Goal: Find specific page/section: Find specific page/section

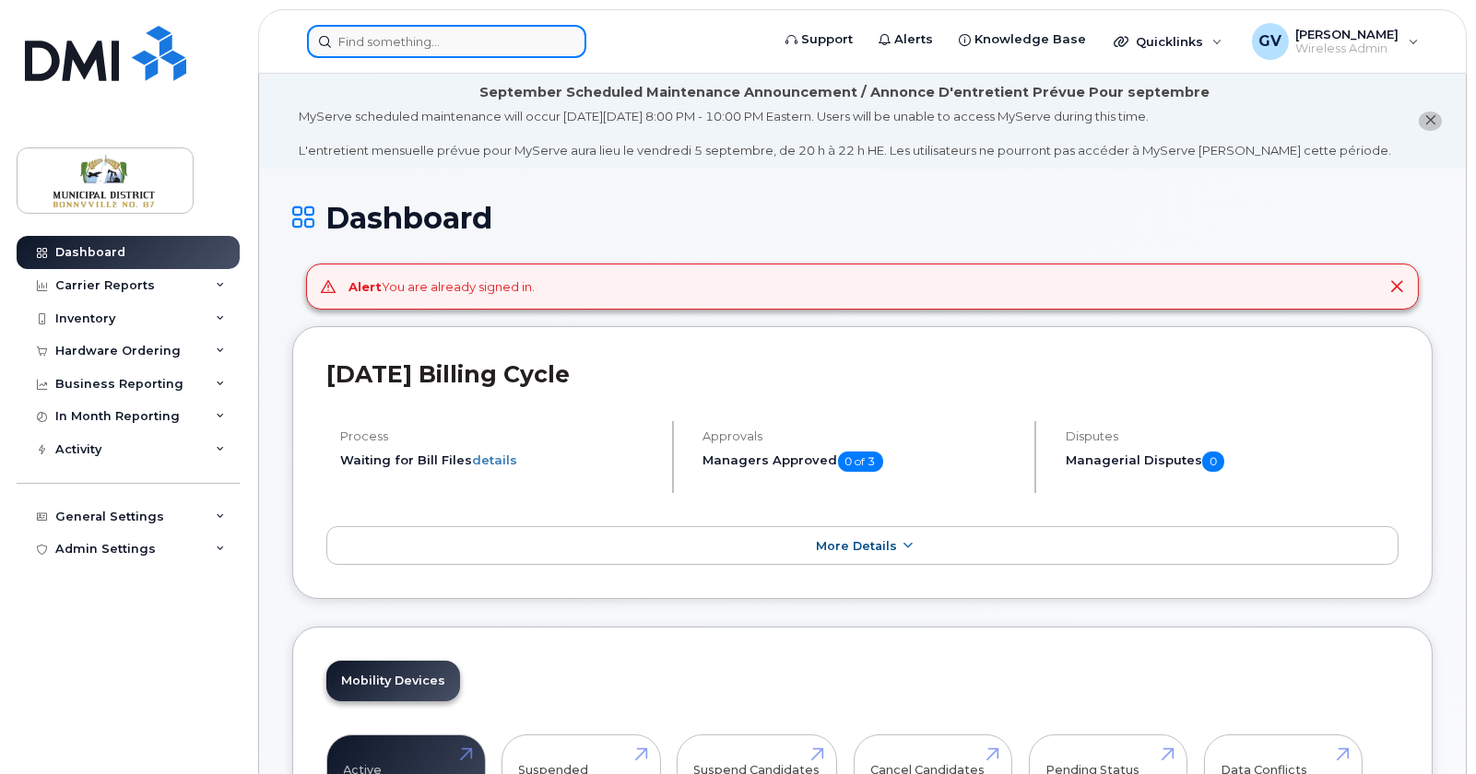
click at [497, 42] on input at bounding box center [446, 41] width 279 height 33
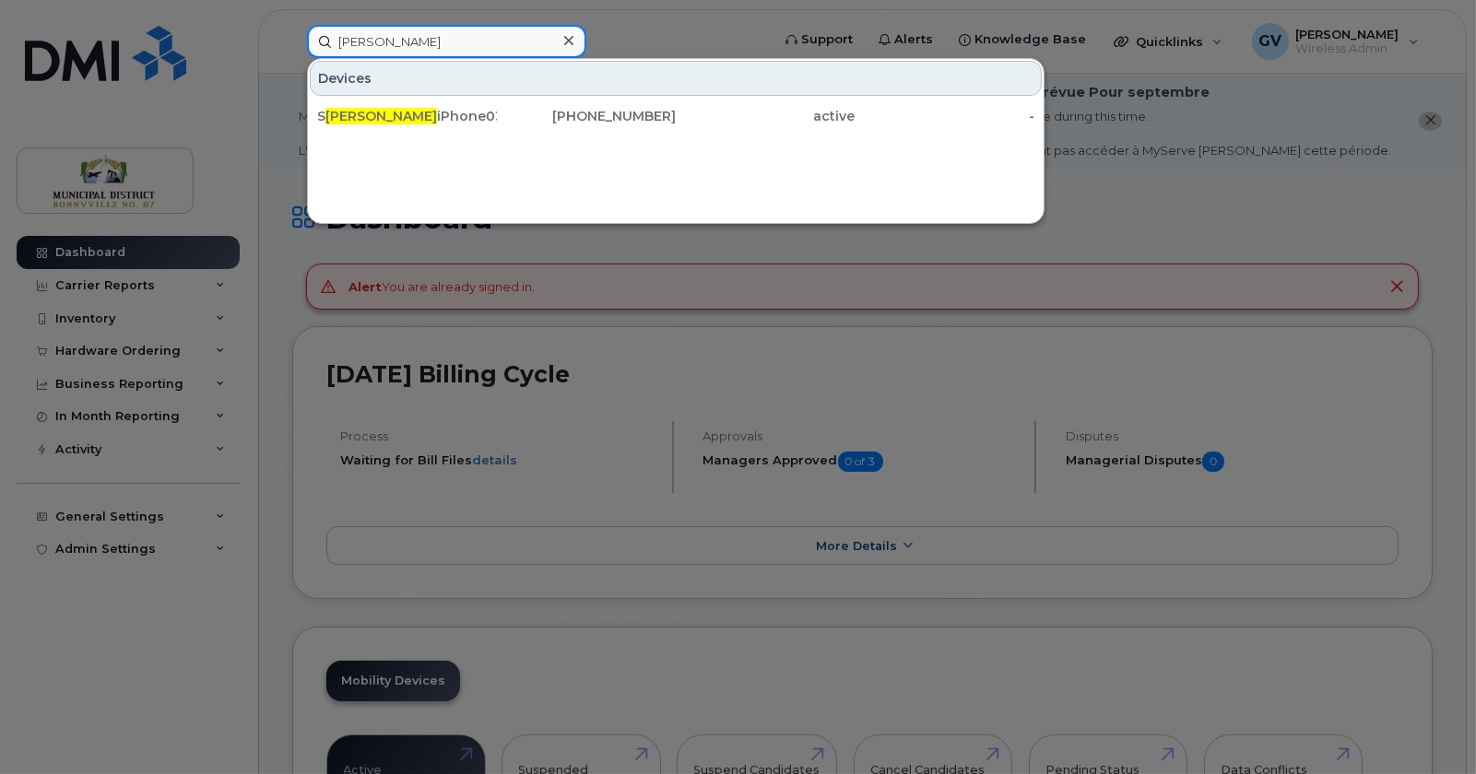
click at [397, 43] on input "goguen" at bounding box center [446, 41] width 279 height 33
drag, startPoint x: 391, startPoint y: 41, endPoint x: 331, endPoint y: 45, distance: 60.1
click at [331, 45] on input "young" at bounding box center [446, 41] width 279 height 33
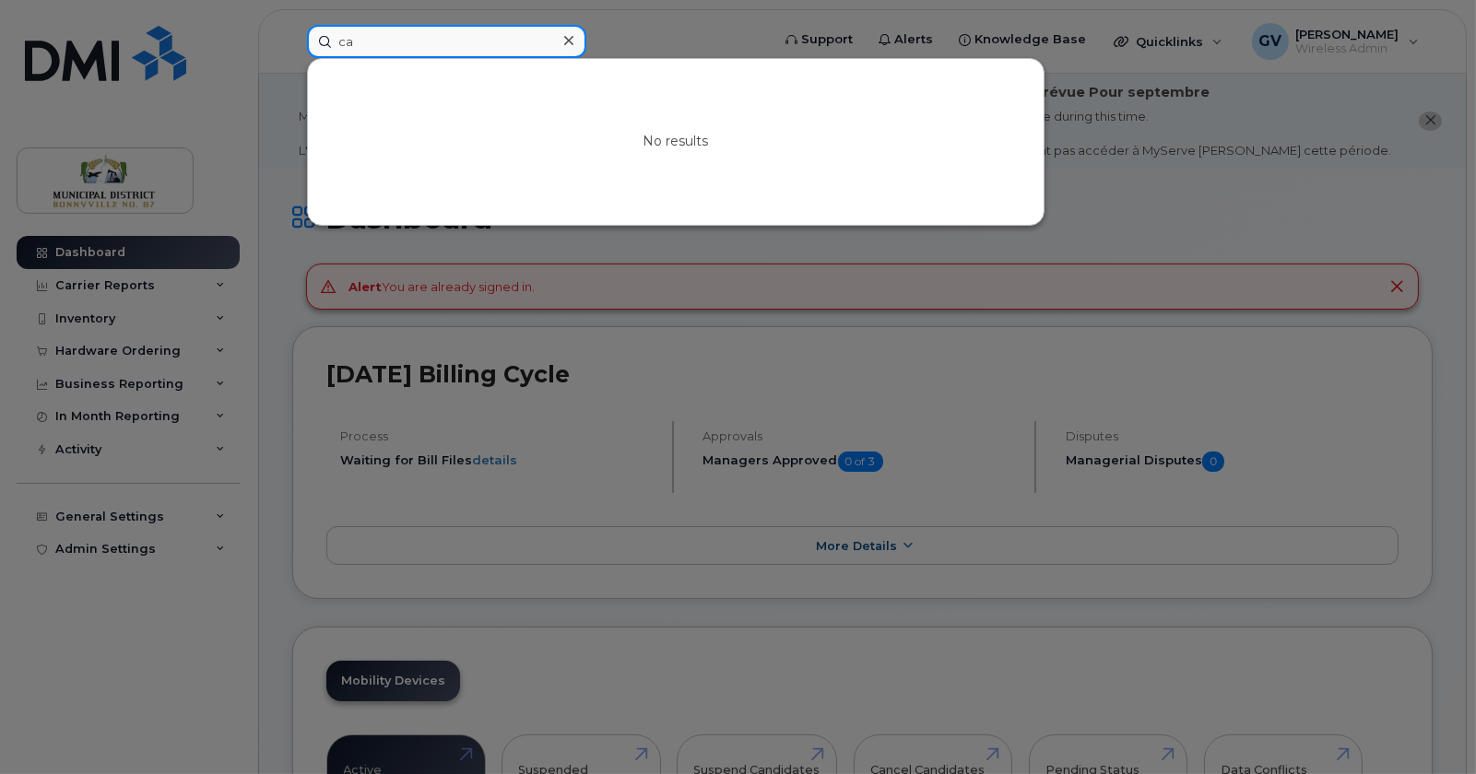
type input "c"
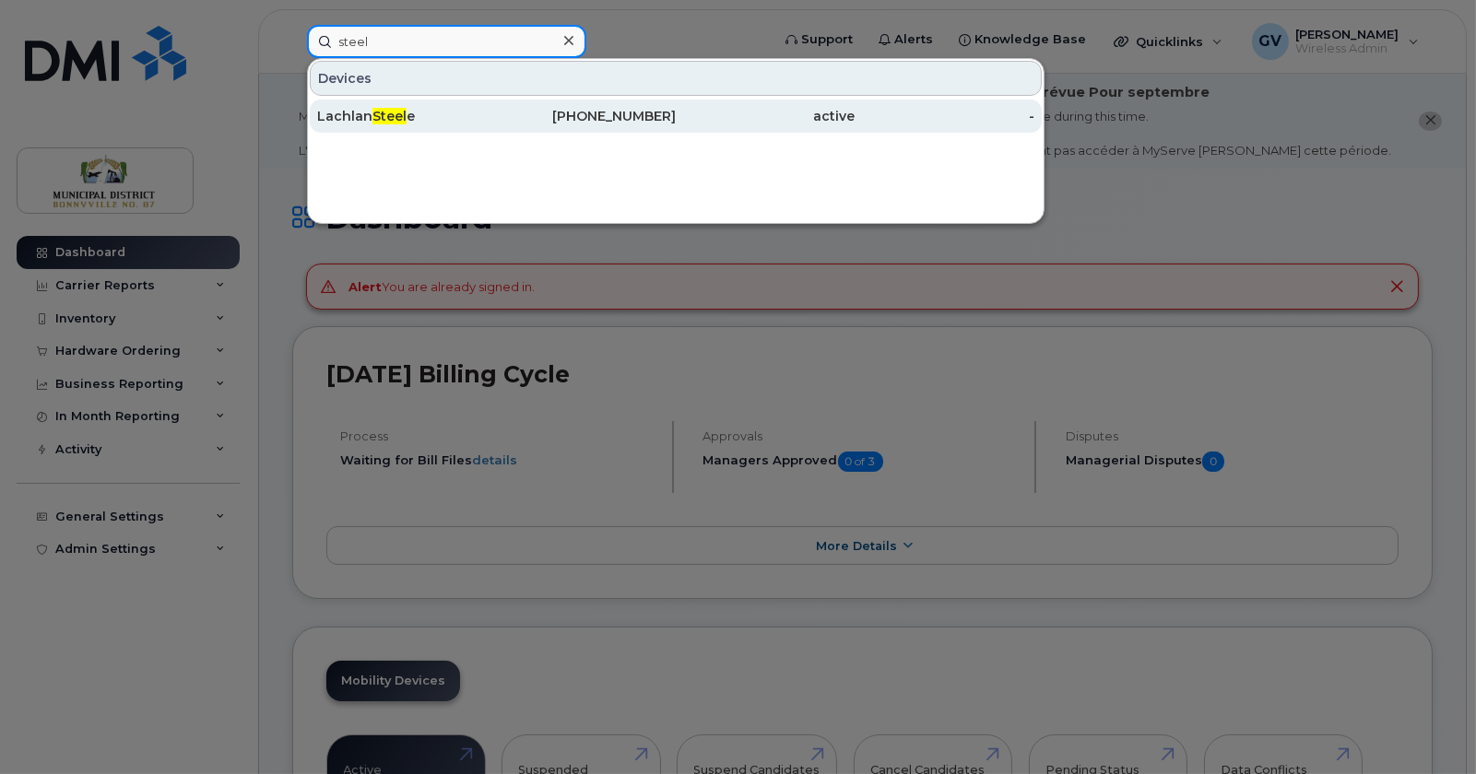
type input "steel"
click at [387, 121] on span "Steel" at bounding box center [389, 116] width 34 height 17
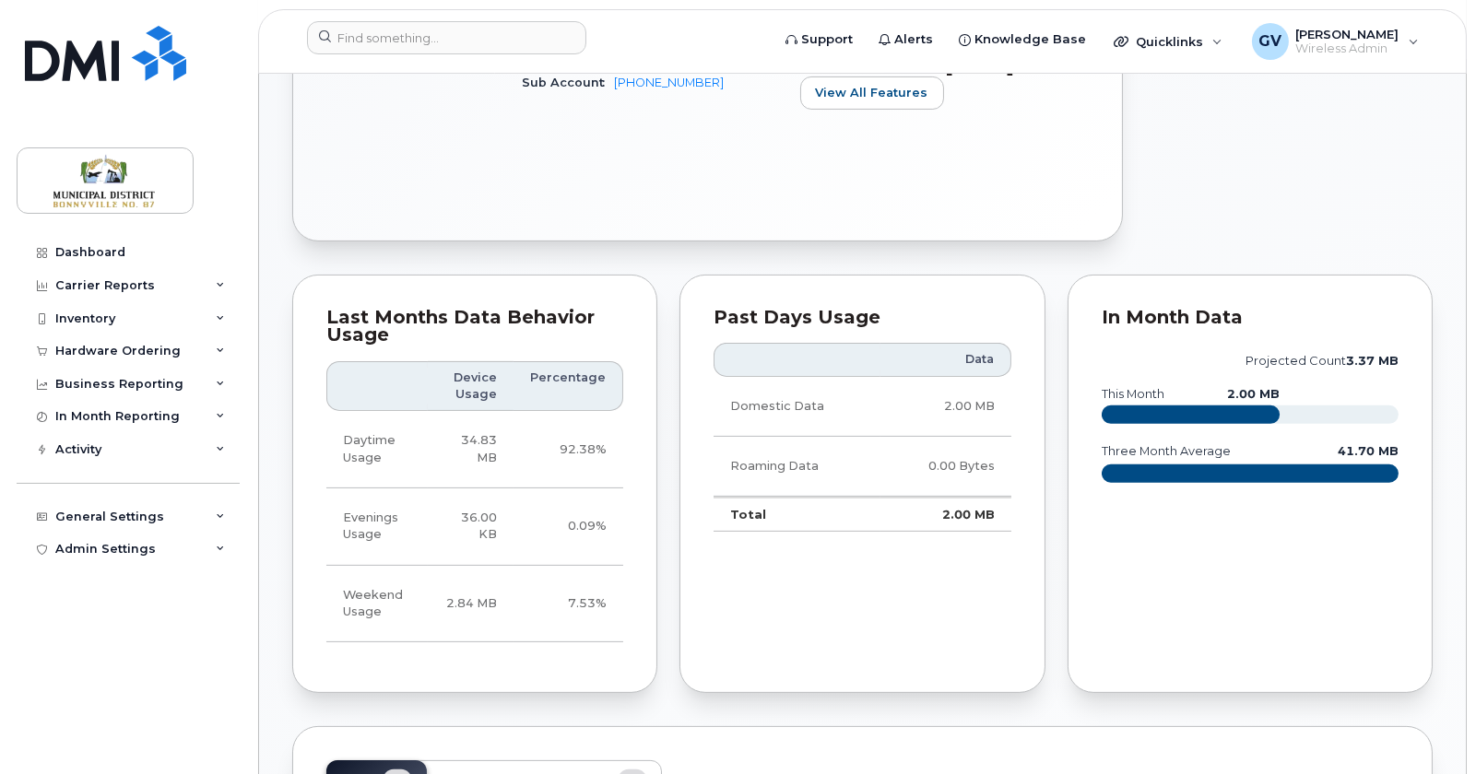
scroll to position [1002, 0]
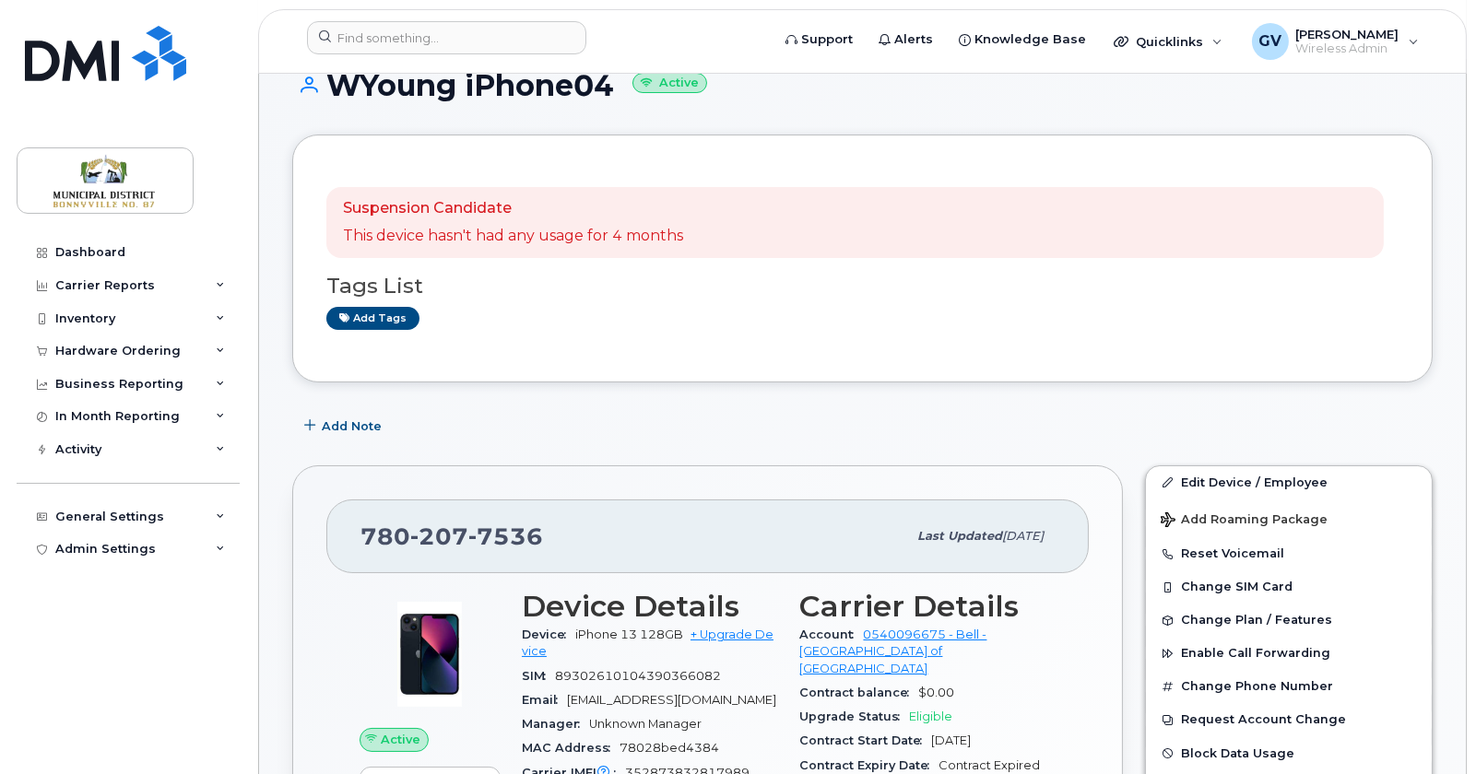
scroll to position [146, 0]
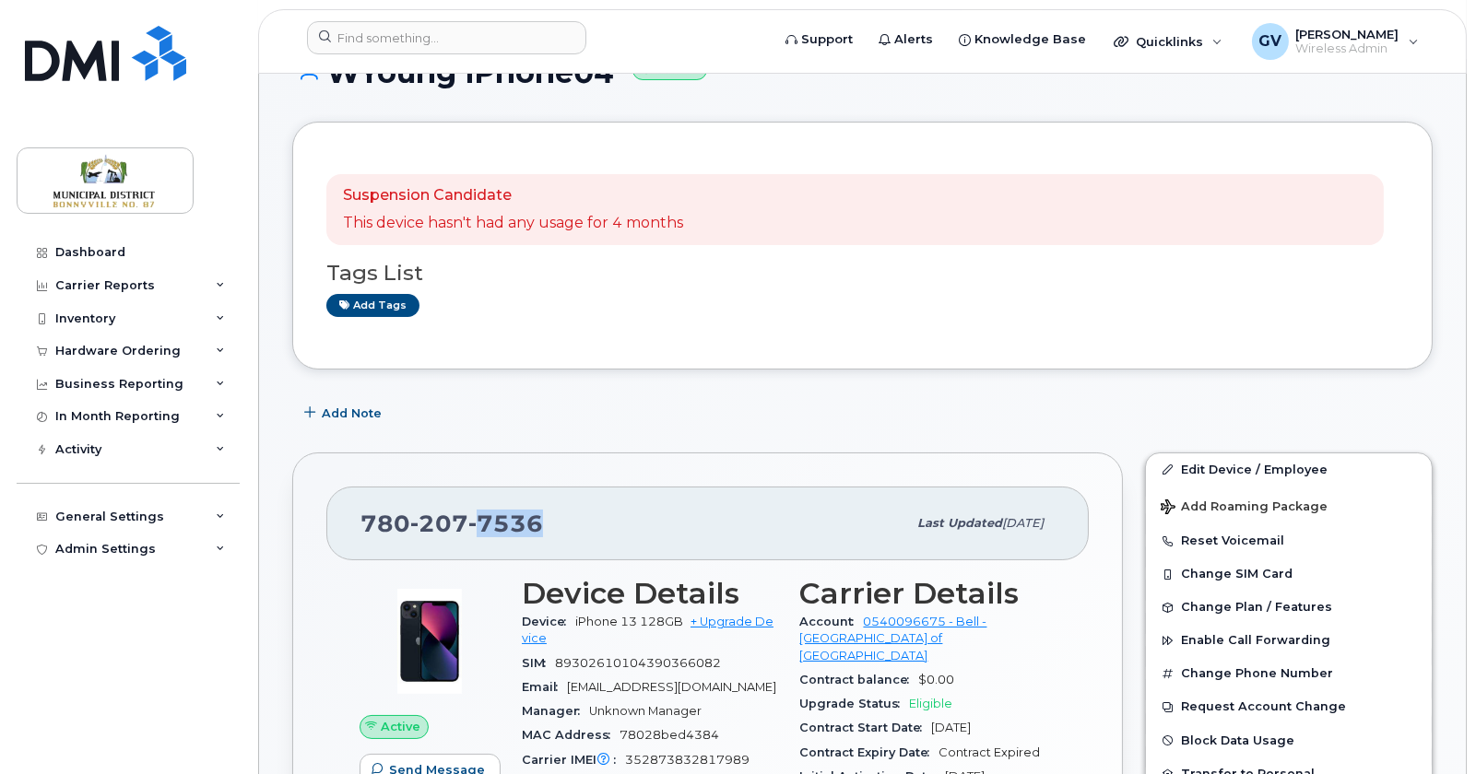
drag, startPoint x: 477, startPoint y: 520, endPoint x: 534, endPoint y: 521, distance: 56.2
click at [534, 521] on span "7536" at bounding box center [505, 524] width 75 height 28
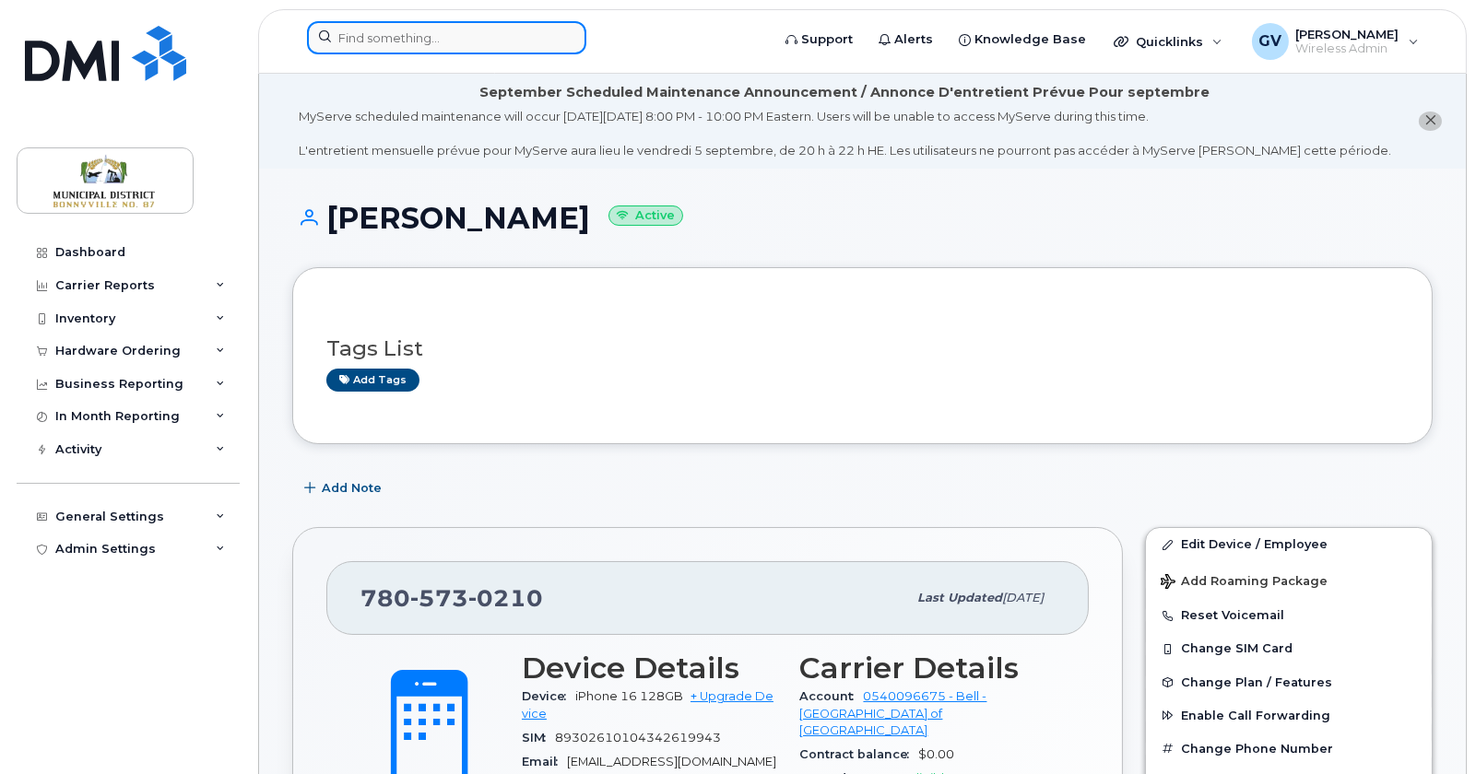
click at [373, 40] on input at bounding box center [446, 37] width 279 height 33
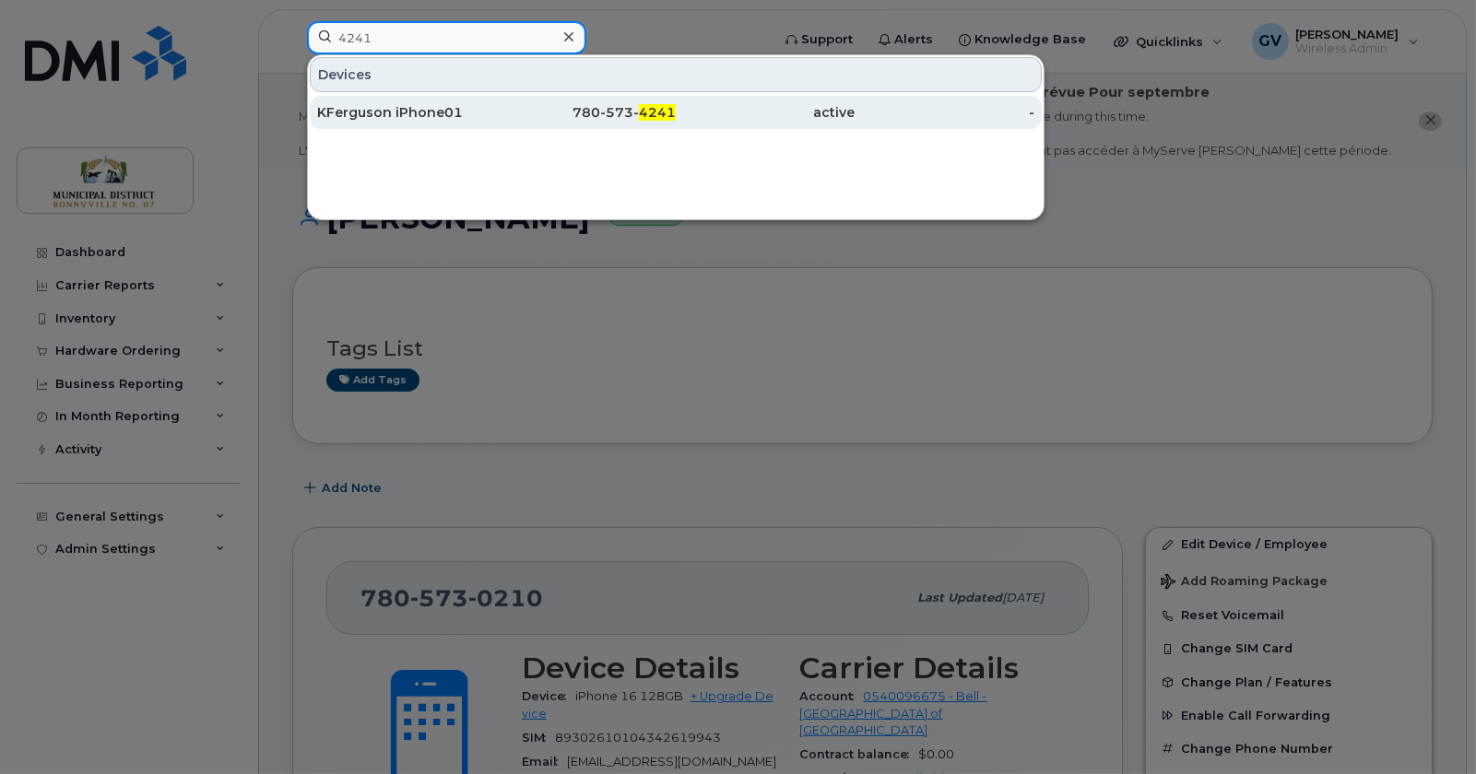
type input "4241"
click at [385, 112] on div "KFerguson iPhone01" at bounding box center [407, 112] width 180 height 18
